Goal: Information Seeking & Learning: Learn about a topic

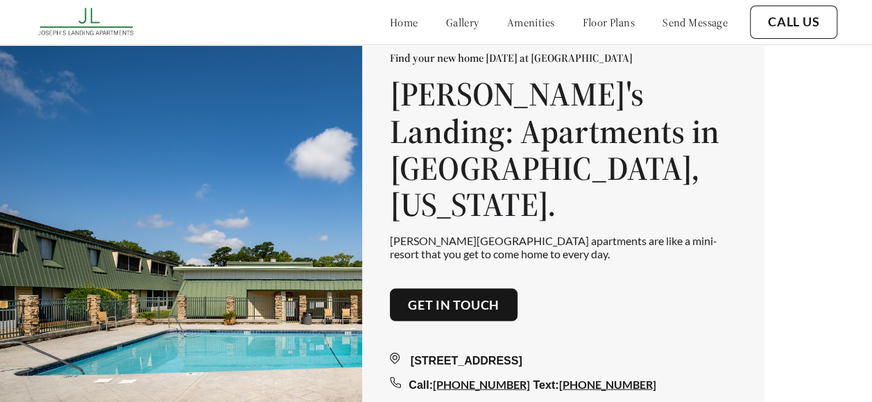
click at [615, 25] on link "floor plans" at bounding box center [608, 22] width 53 height 14
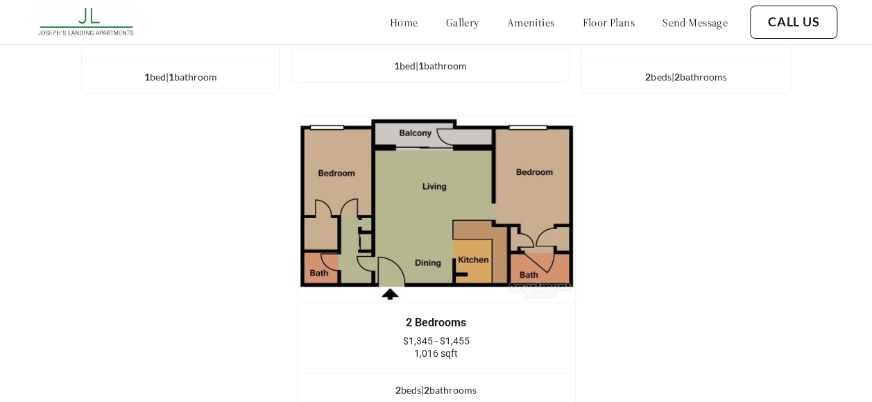
scroll to position [1962, 0]
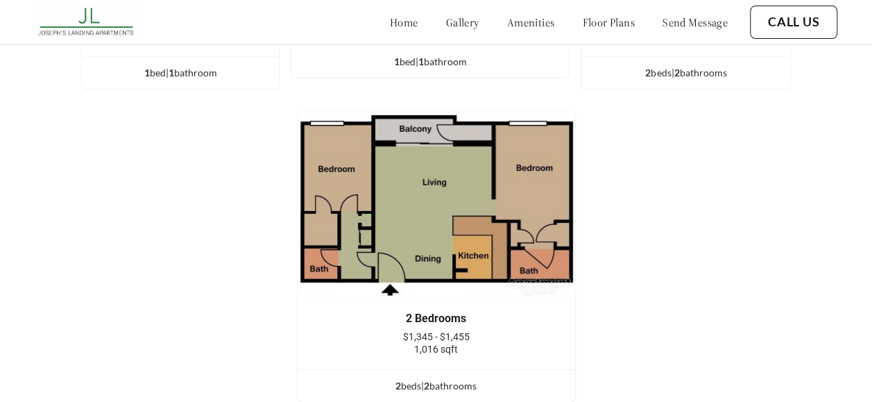
click at [834, 147] on div "1 Bedroom $1,220 - $1,295 714 sqft 1 bed | 1 bathroom 1 Bedroom $1,230 - $1,295…" at bounding box center [436, 74] width 832 height 678
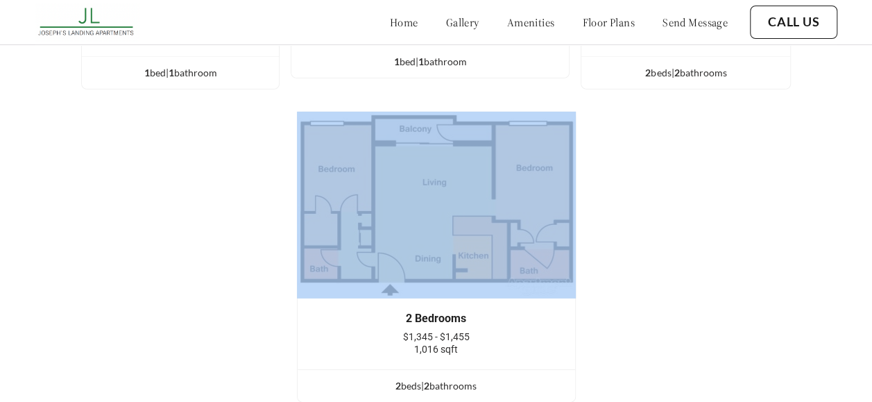
click at [834, 147] on div "1 Bedroom $1,220 - $1,295 714 sqft 1 bed | 1 bathroom 1 Bedroom $1,230 - $1,295…" at bounding box center [436, 74] width 832 height 678
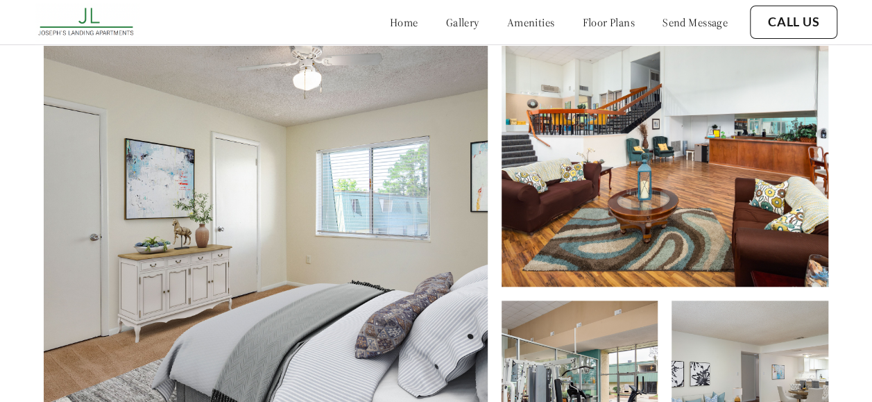
scroll to position [0, 0]
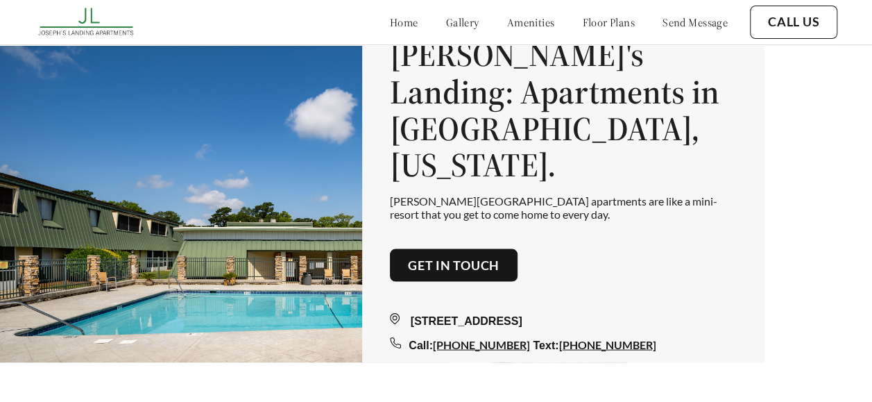
scroll to position [24, 0]
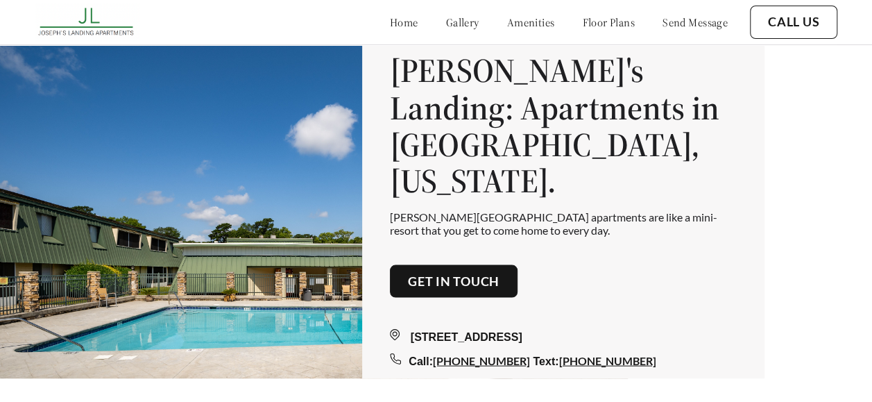
click at [608, 28] on link "floor plans" at bounding box center [608, 22] width 53 height 14
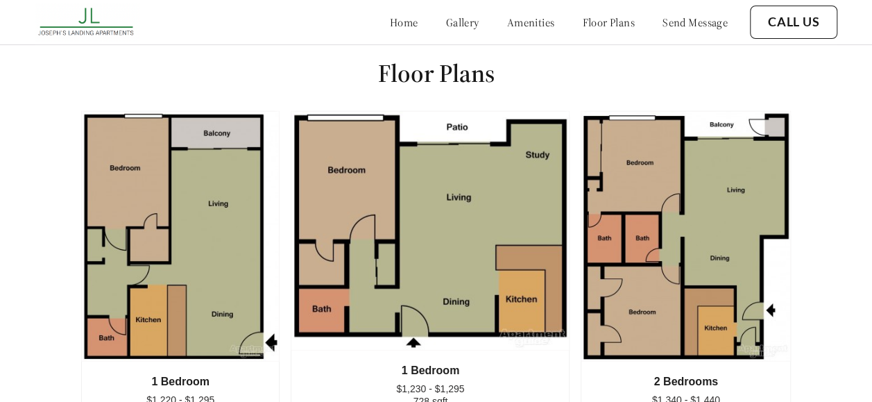
scroll to position [1615, 0]
